Goal: Task Accomplishment & Management: Complete application form

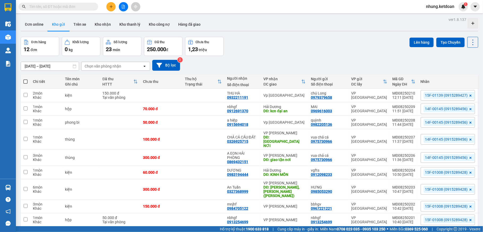
click at [112, 7] on icon "plus" at bounding box center [111, 6] width 3 height 0
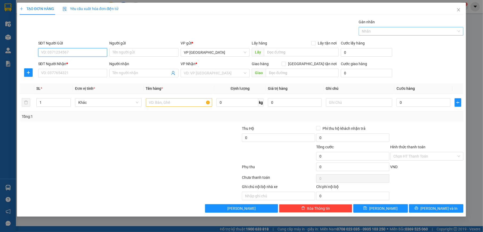
click at [394, 31] on div at bounding box center [408, 31] width 97 height 6
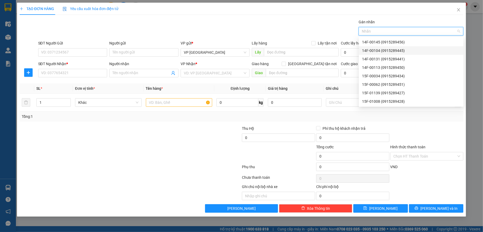
click at [382, 51] on div "14F-00104 (0915289445)" at bounding box center [411, 51] width 98 height 6
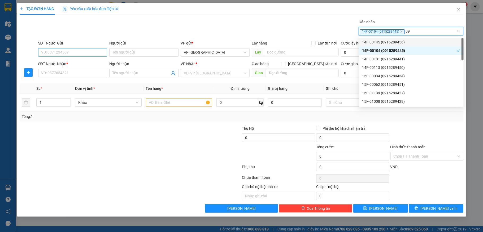
type input "0"
click at [80, 50] on input "SĐT Người Gửi" at bounding box center [72, 52] width 69 height 8
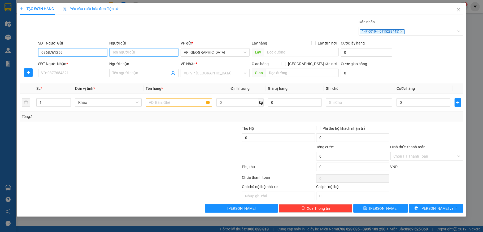
type input "0868761259"
click at [129, 55] on input "Người gửi" at bounding box center [143, 52] width 69 height 8
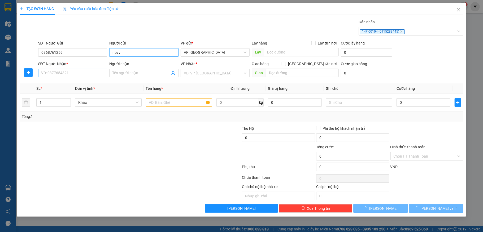
type input "nbvv"
click at [57, 71] on input "SĐT Người Nhận *" at bounding box center [72, 73] width 69 height 8
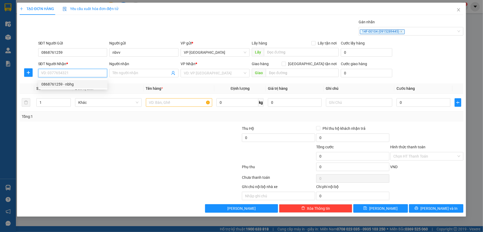
click at [52, 86] on div "0868761259 - nbhg" at bounding box center [72, 84] width 63 height 6
type input "0868761259"
type input "nbhg"
click at [76, 85] on div "0868761259 - nbhg" at bounding box center [72, 84] width 63 height 6
type input "0868761259"
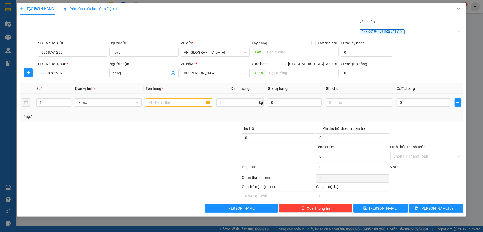
click at [171, 109] on td at bounding box center [179, 103] width 71 height 18
click at [171, 104] on input "text" at bounding box center [179, 102] width 67 height 8
type input "bọc"
click at [418, 104] on input "0" at bounding box center [423, 102] width 54 height 8
type input "5"
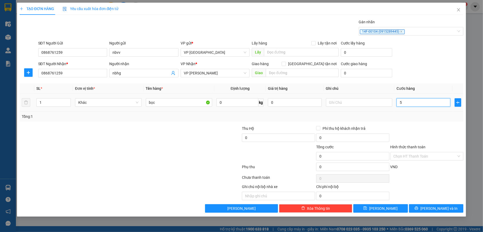
type input "5"
type input "50"
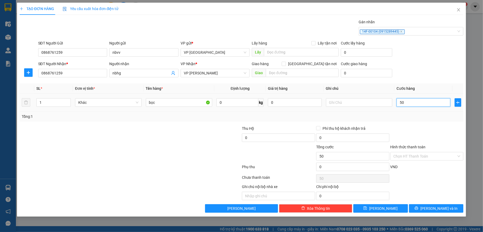
type input "500"
type input "5.000"
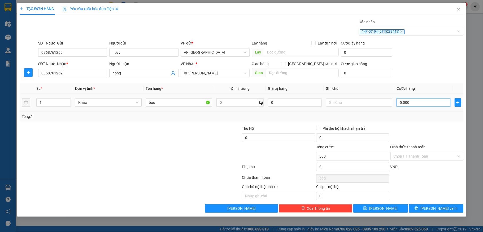
type input "5.000"
type input "50.000"
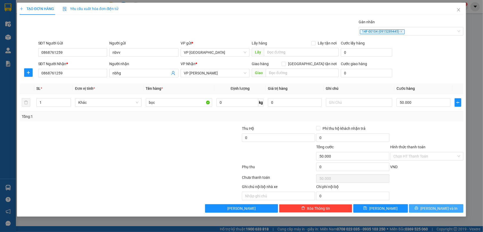
click at [422, 213] on button "[PERSON_NAME] và In" at bounding box center [436, 208] width 55 height 8
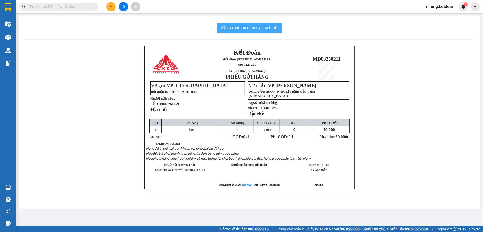
click at [261, 28] on span "In mẫu biên lai tự cấu hình" at bounding box center [253, 27] width 50 height 7
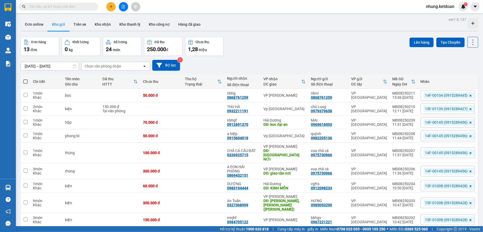
click at [286, 30] on div "Đơn online Kho gửi Trên xe Kho nhận Kho thanh lý Kho công nợ Hàng đã giao" at bounding box center [249, 25] width 457 height 14
click at [110, 7] on icon "plus" at bounding box center [111, 7] width 4 height 4
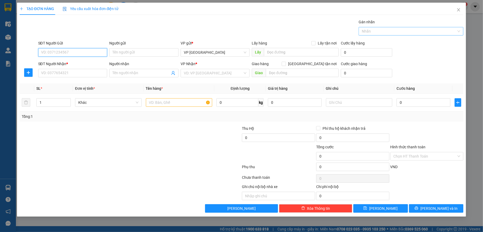
click at [390, 29] on div at bounding box center [408, 31] width 97 height 6
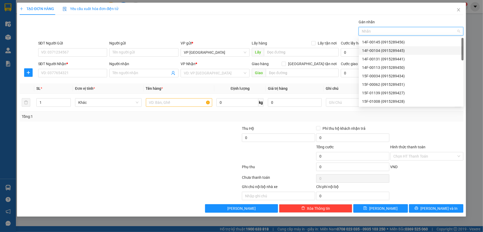
click at [377, 52] on div "14F-00104 (0915289445)" at bounding box center [411, 51] width 98 height 6
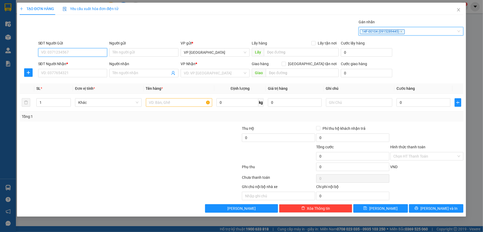
click at [57, 54] on input "SĐT Người Gửi" at bounding box center [72, 52] width 69 height 8
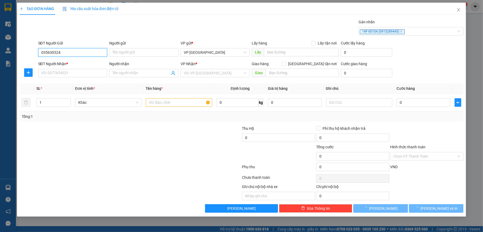
type input "0356303243"
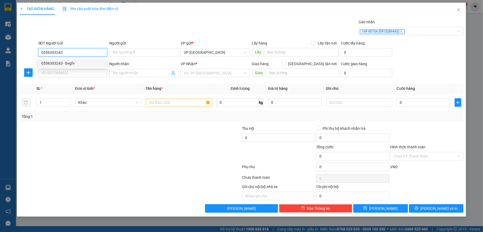
click at [67, 62] on div "0356303243 - bvgfv" at bounding box center [72, 63] width 63 height 6
type input "bvgfv"
type input "0356303243"
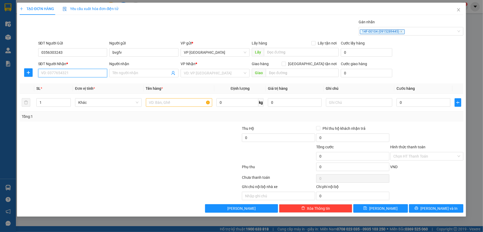
click at [55, 73] on input "SĐT Người Nhận *" at bounding box center [72, 73] width 69 height 8
click at [51, 90] on div "0389903814 - bgfd" at bounding box center [72, 93] width 63 height 6
type input "0389903814"
type input "bgfd"
click at [167, 104] on input "text" at bounding box center [179, 102] width 67 height 8
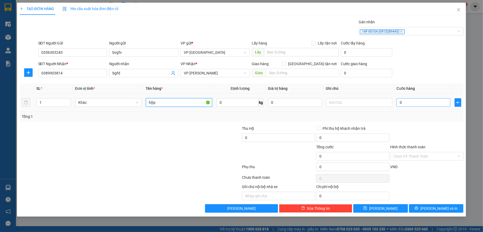
type input "hộp"
click at [409, 104] on input "0" at bounding box center [423, 102] width 54 height 8
type input "5"
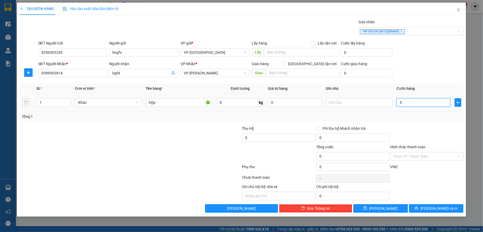
type input "5"
type input "50"
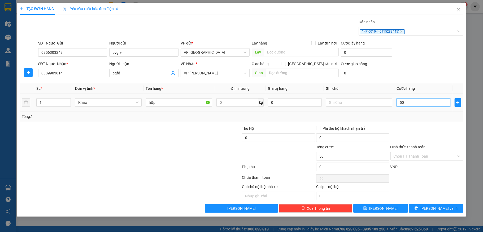
type input "500"
type input "5.000"
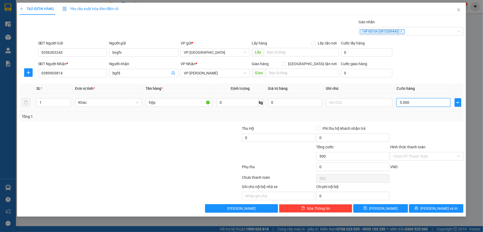
type input "5.000"
type input "50.000"
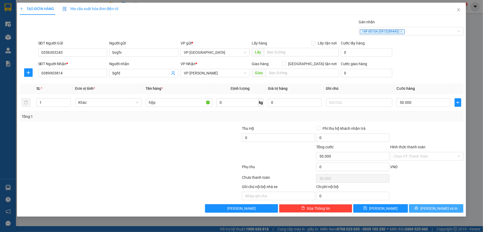
click at [414, 209] on button "[PERSON_NAME] và In" at bounding box center [436, 208] width 55 height 8
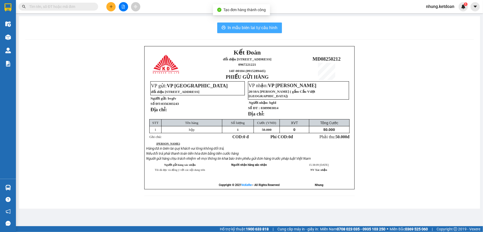
click at [252, 26] on span "In mẫu biên lai tự cấu hình" at bounding box center [253, 27] width 50 height 7
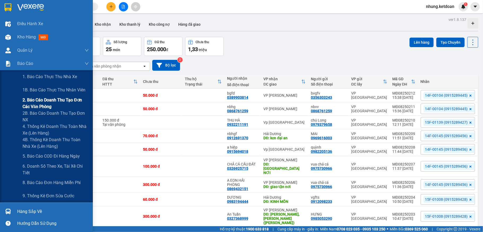
click at [55, 102] on span "2. Báo cáo doanh thu tạo đơn các văn phòng" at bounding box center [56, 103] width 66 height 13
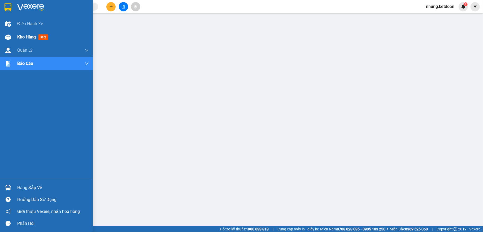
click at [25, 39] on span "Kho hàng" at bounding box center [26, 36] width 19 height 5
